Goal: Complete application form: Complete application form

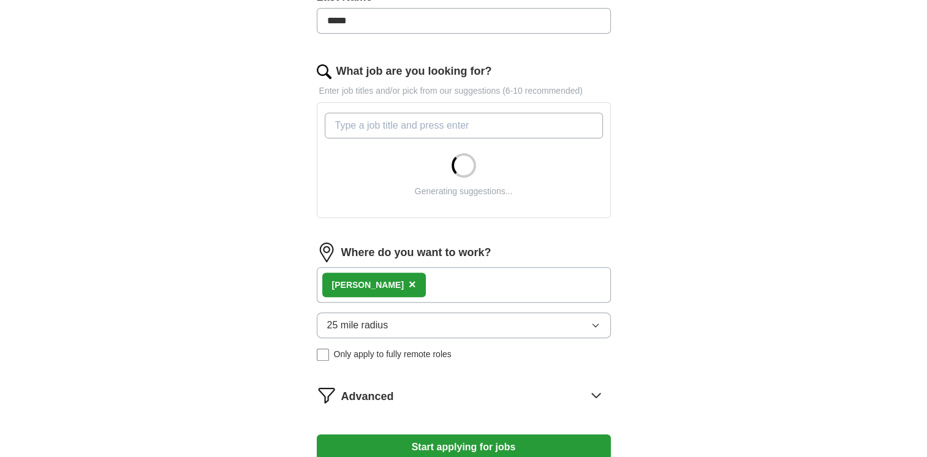
scroll to position [448, 0]
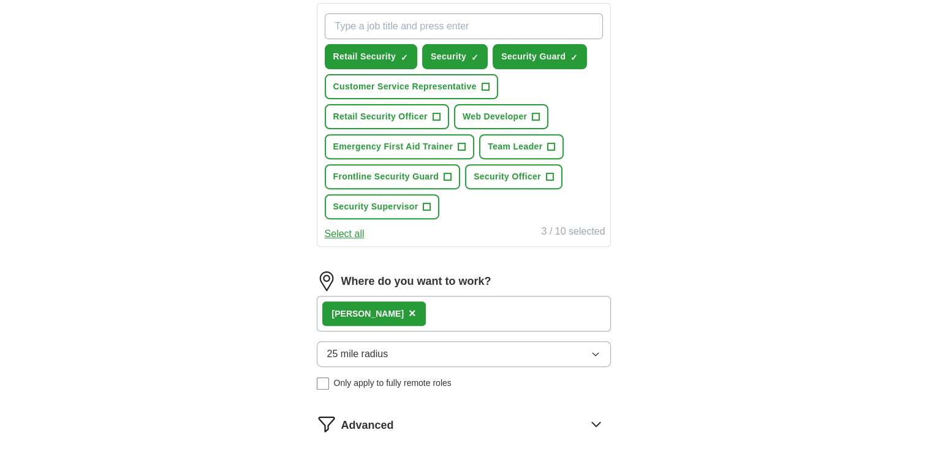
click at [573, 349] on button "25 mile radius" at bounding box center [464, 354] width 294 height 26
drag, startPoint x: 922, startPoint y: 307, endPoint x: 938, endPoint y: 304, distance: 16.3
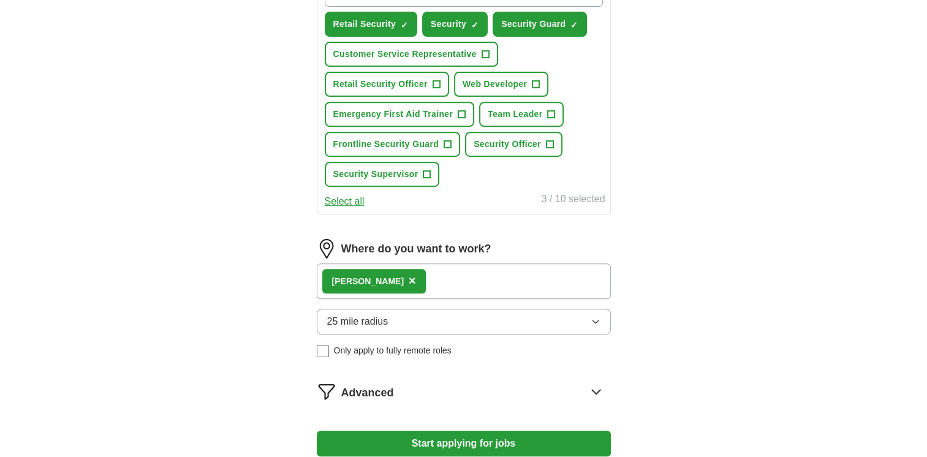
scroll to position [428, 0]
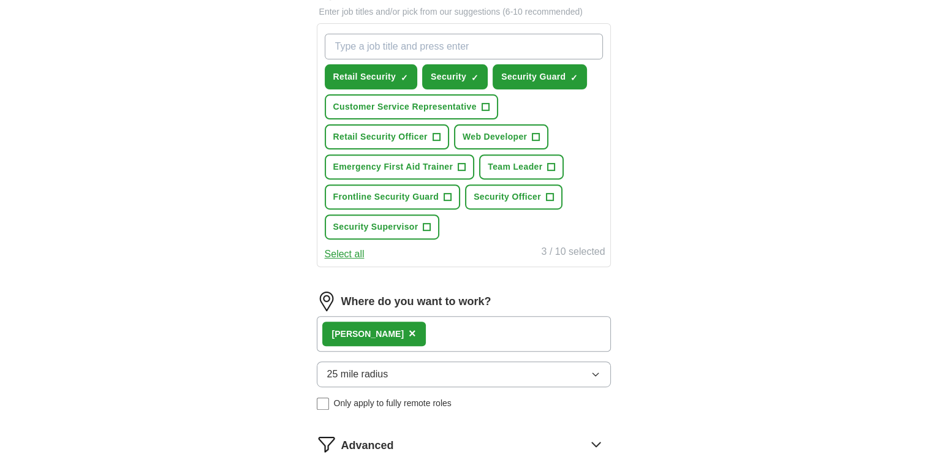
drag, startPoint x: 920, startPoint y: 293, endPoint x: 921, endPoint y: 279, distance: 14.1
click at [921, 279] on div "ApplyIQ Let ApplyIQ do the hard work of searching and applying for jobs. Just t…" at bounding box center [463, 76] width 927 height 932
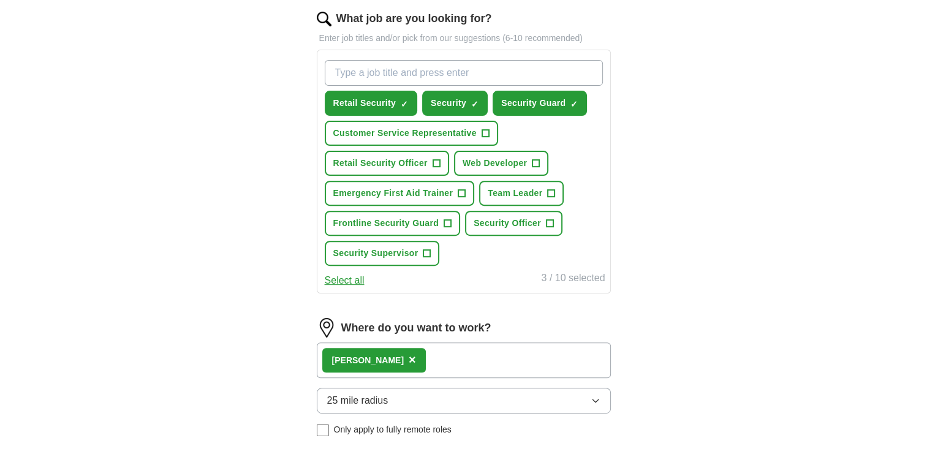
scroll to position [402, 0]
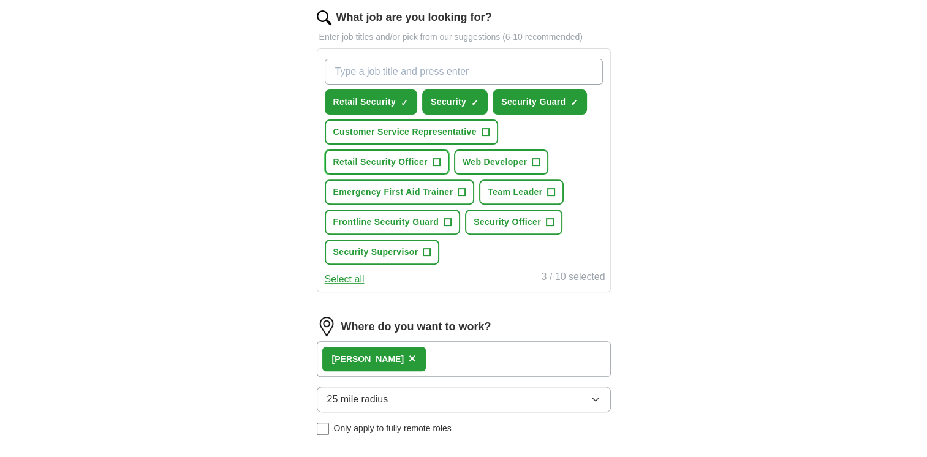
click at [437, 164] on span "+" at bounding box center [435, 162] width 7 height 10
click at [439, 220] on button "Frontline Security Guard +" at bounding box center [393, 221] width 136 height 25
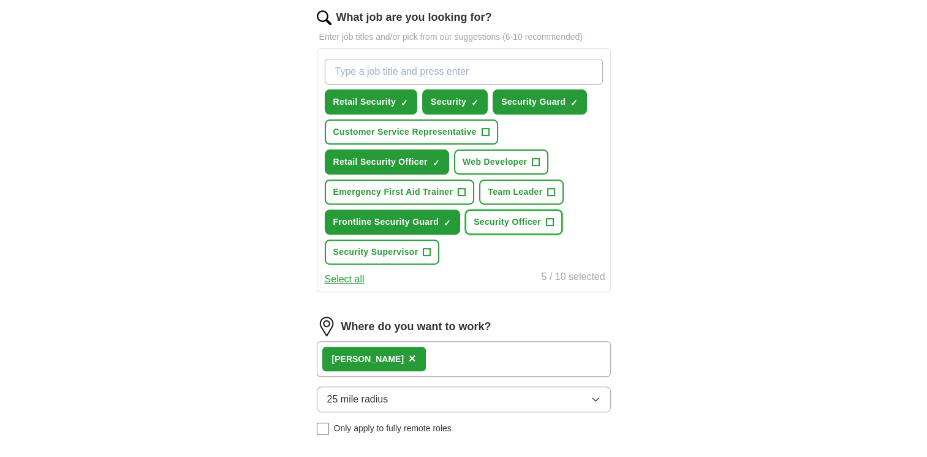
click at [488, 229] on button "Security Officer +" at bounding box center [513, 221] width 97 height 25
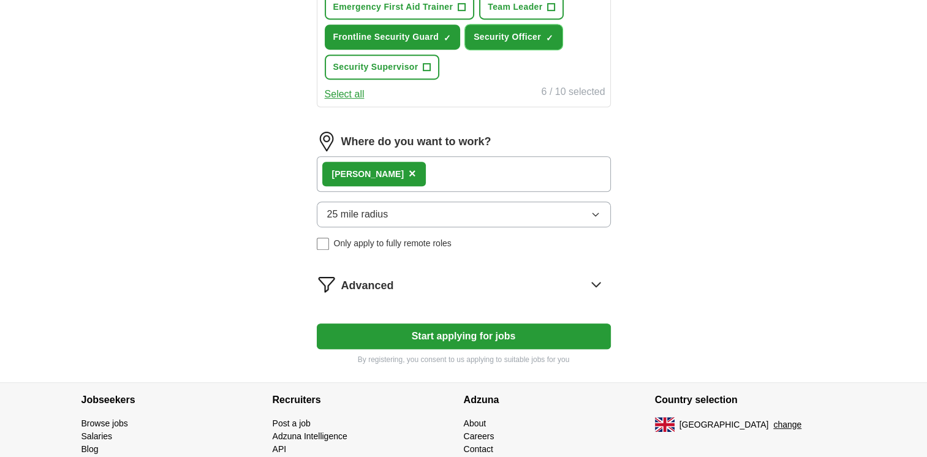
scroll to position [605, 0]
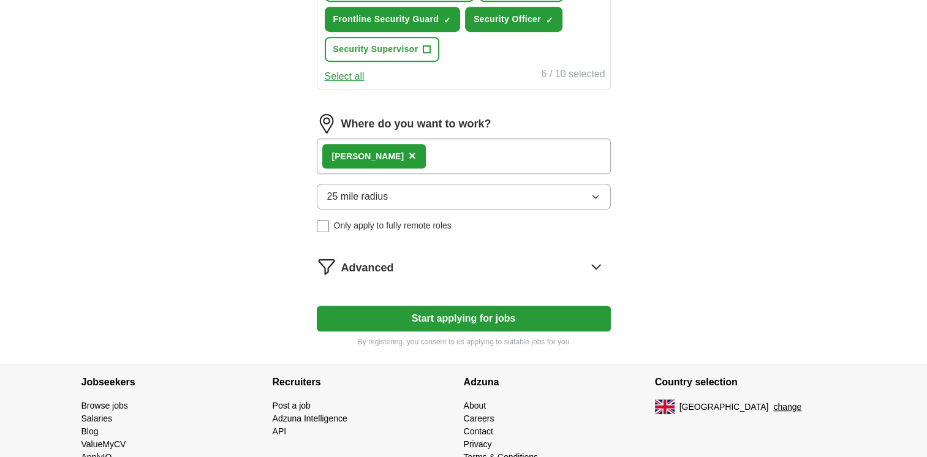
click at [494, 313] on button "Start applying for jobs" at bounding box center [464, 319] width 294 height 26
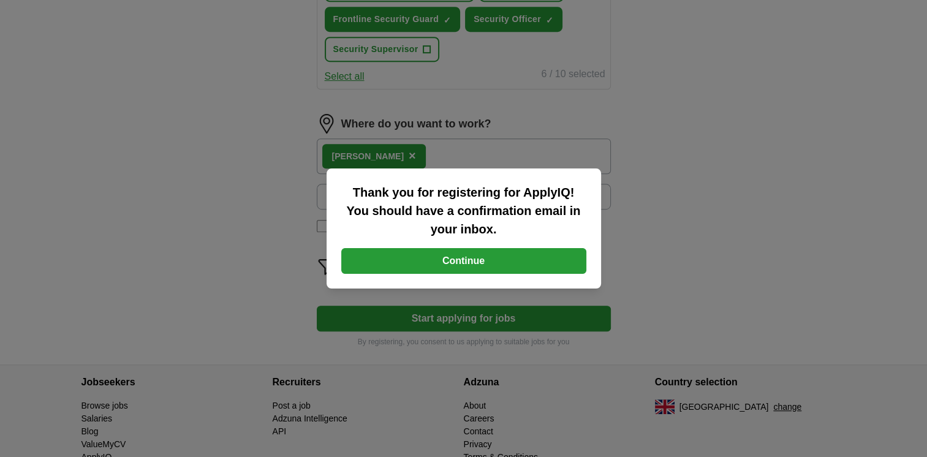
click at [498, 241] on div "Thank you for registering for ApplyIQ! You should have a confirmation email in …" at bounding box center [463, 228] width 274 height 120
click at [495, 258] on button "Continue" at bounding box center [463, 261] width 245 height 26
